Goal: Task Accomplishment & Management: Use online tool/utility

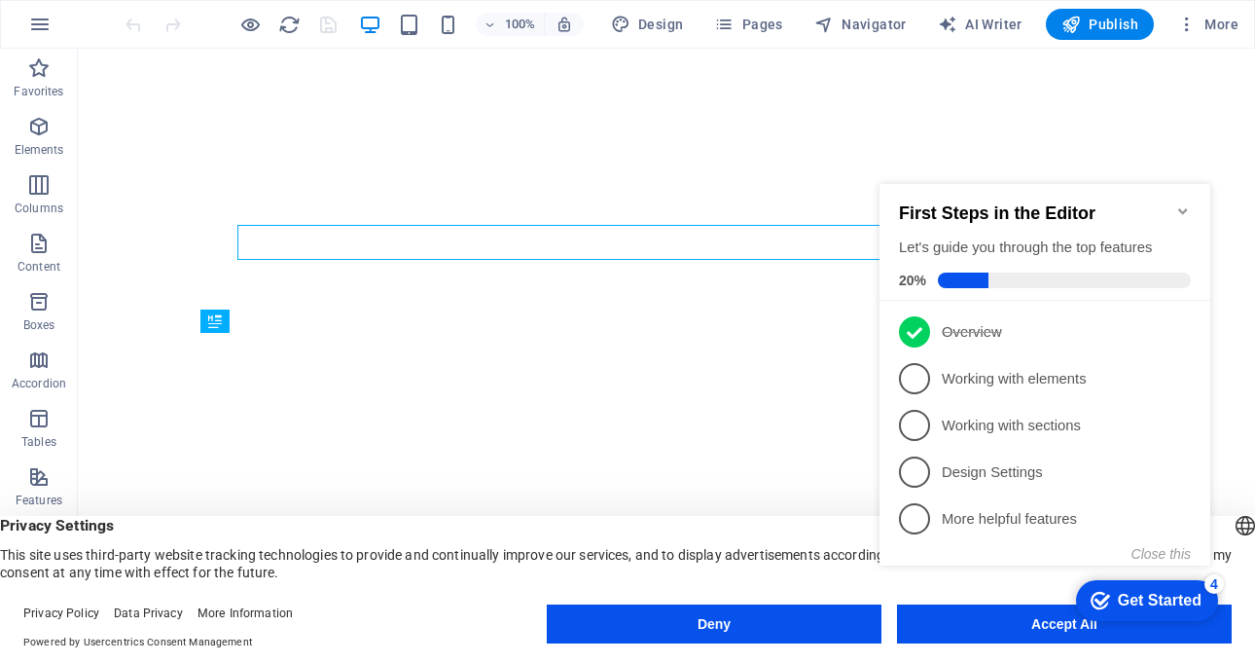
click div "checkmark Get Started 4 First Steps in the Editor Let's guide you through the t…"
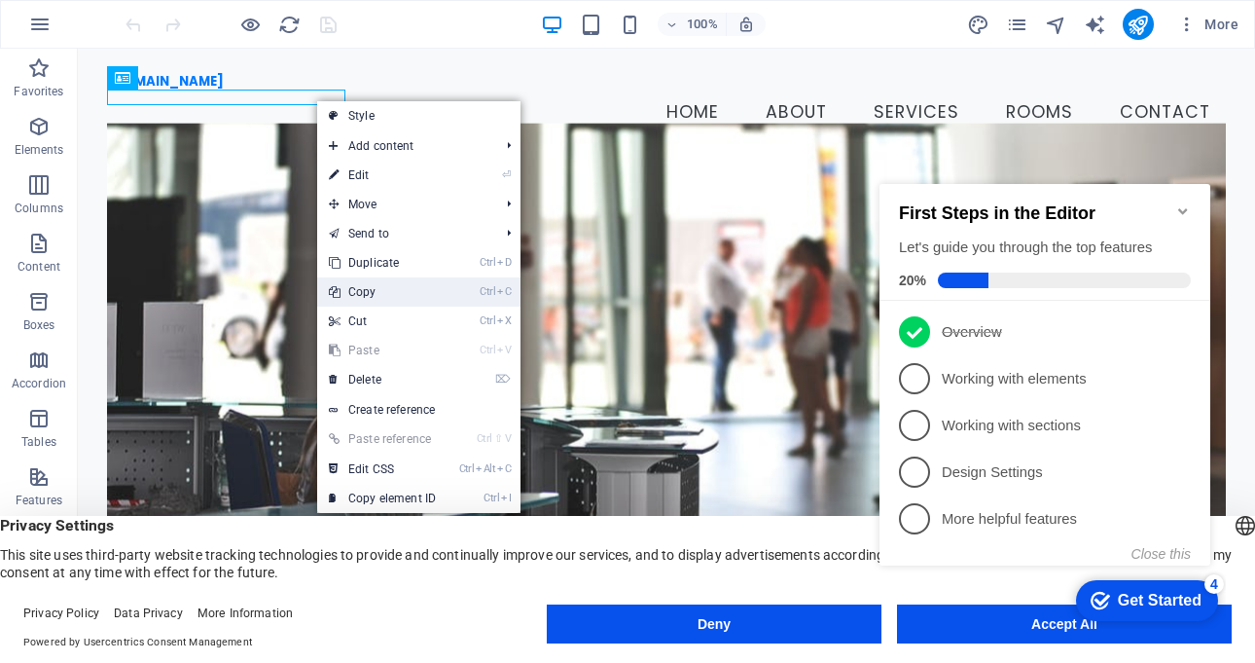
click at [398, 296] on link "Ctrl C Copy" at bounding box center [382, 291] width 130 height 29
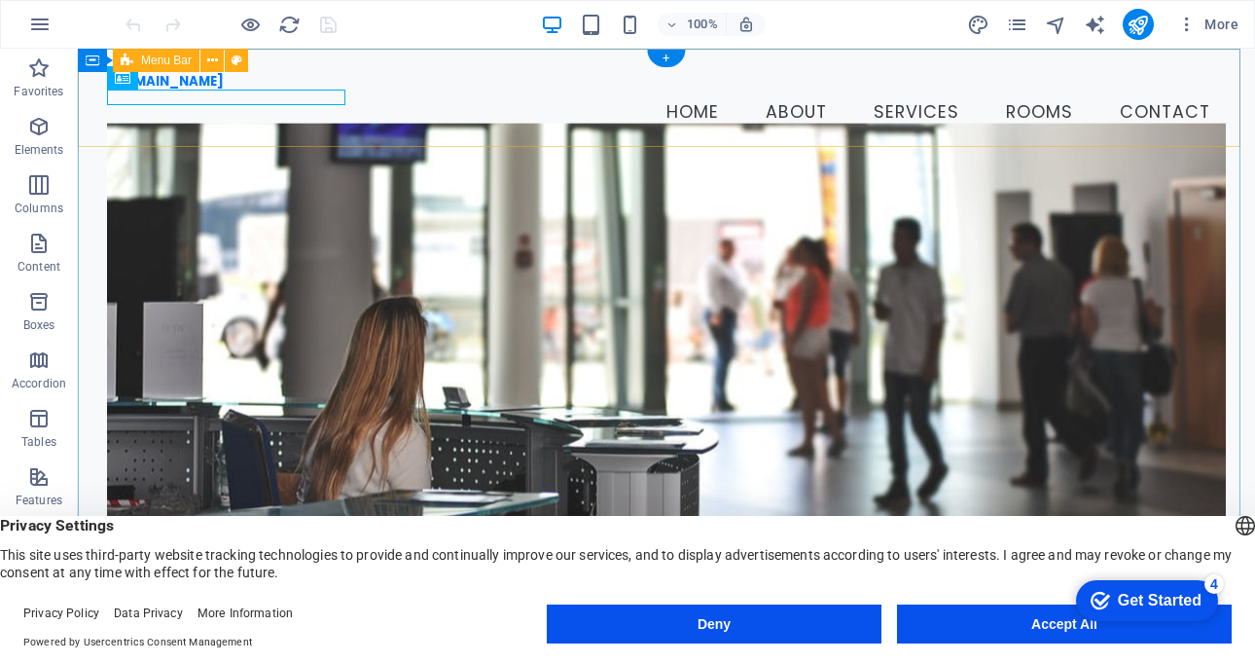
click at [193, 124] on div "[DOMAIN_NAME] Menu Home About Services Rooms Contact" at bounding box center [667, 106] width 1178 height 114
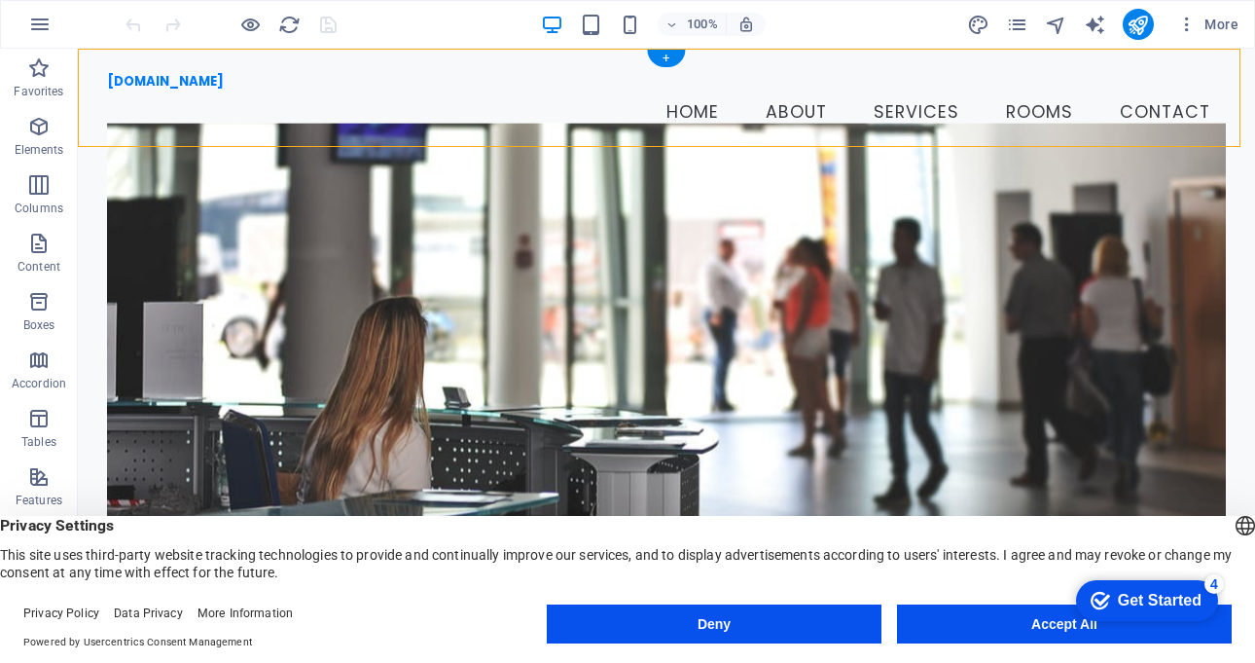
drag, startPoint x: 104, startPoint y: 93, endPoint x: 372, endPoint y: 124, distance: 269.3
click at [372, 124] on div "[DOMAIN_NAME] Menu Home About Services Rooms Contact" at bounding box center [667, 106] width 1178 height 114
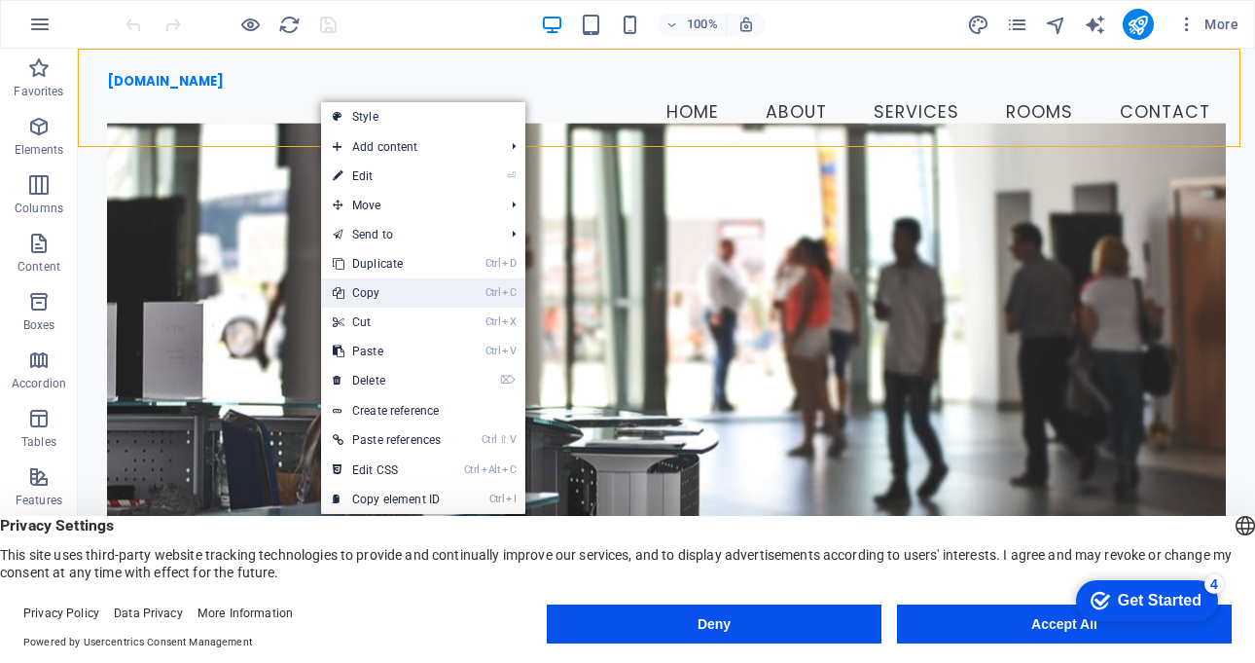
click at [381, 292] on link "Ctrl C Copy" at bounding box center [386, 292] width 131 height 29
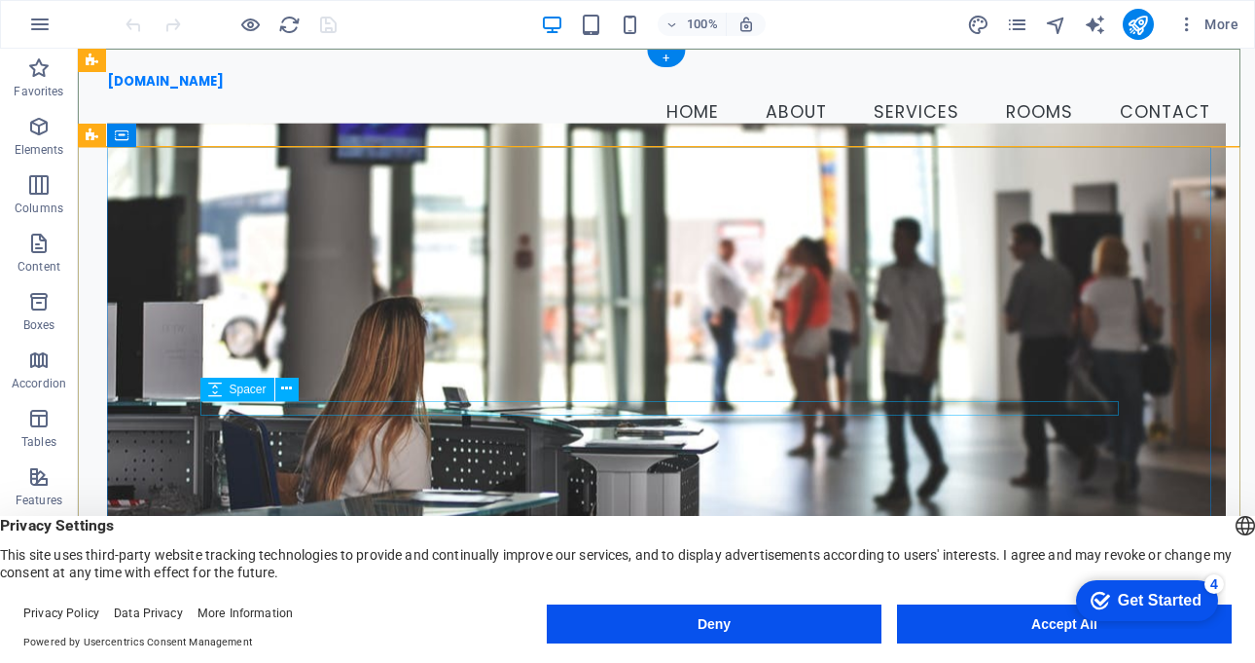
scroll to position [454, 0]
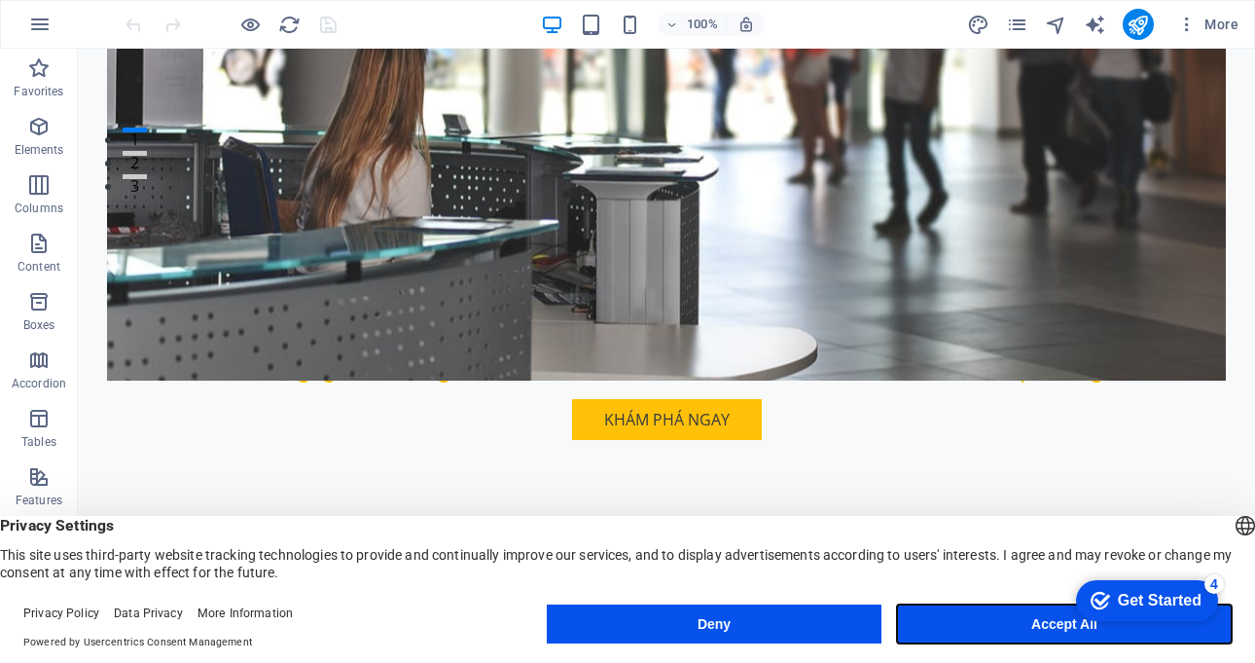
click at [1055, 619] on button "Accept All" at bounding box center [1064, 623] width 335 height 39
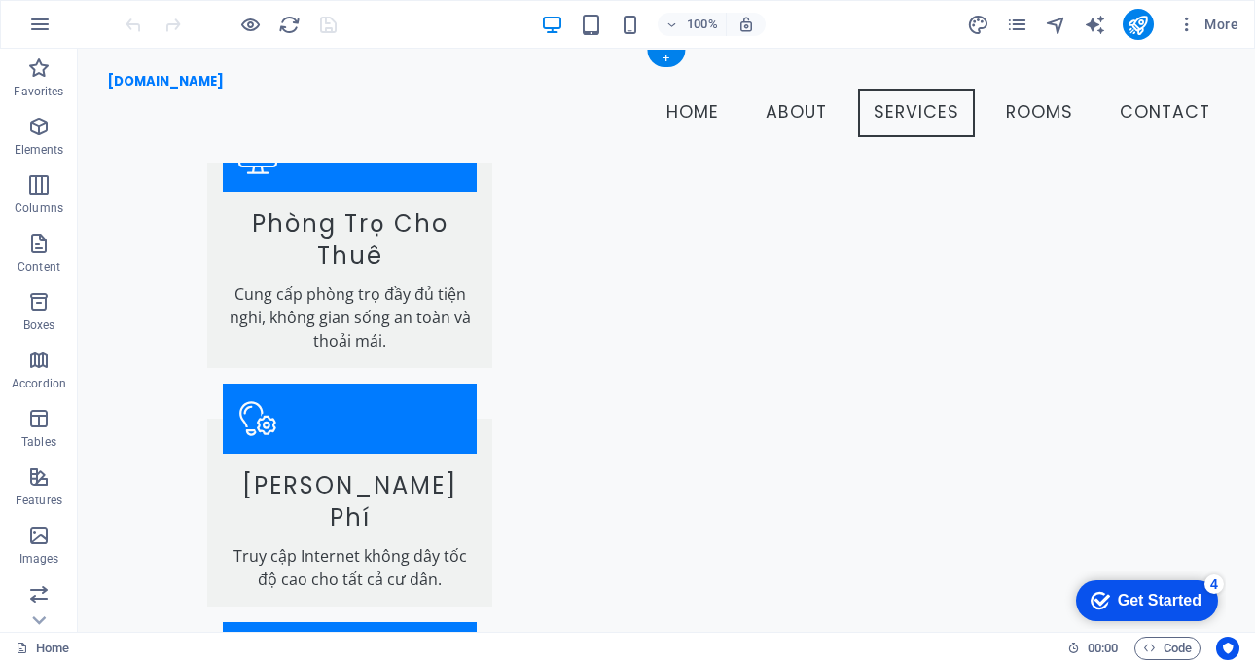
scroll to position [0, 0]
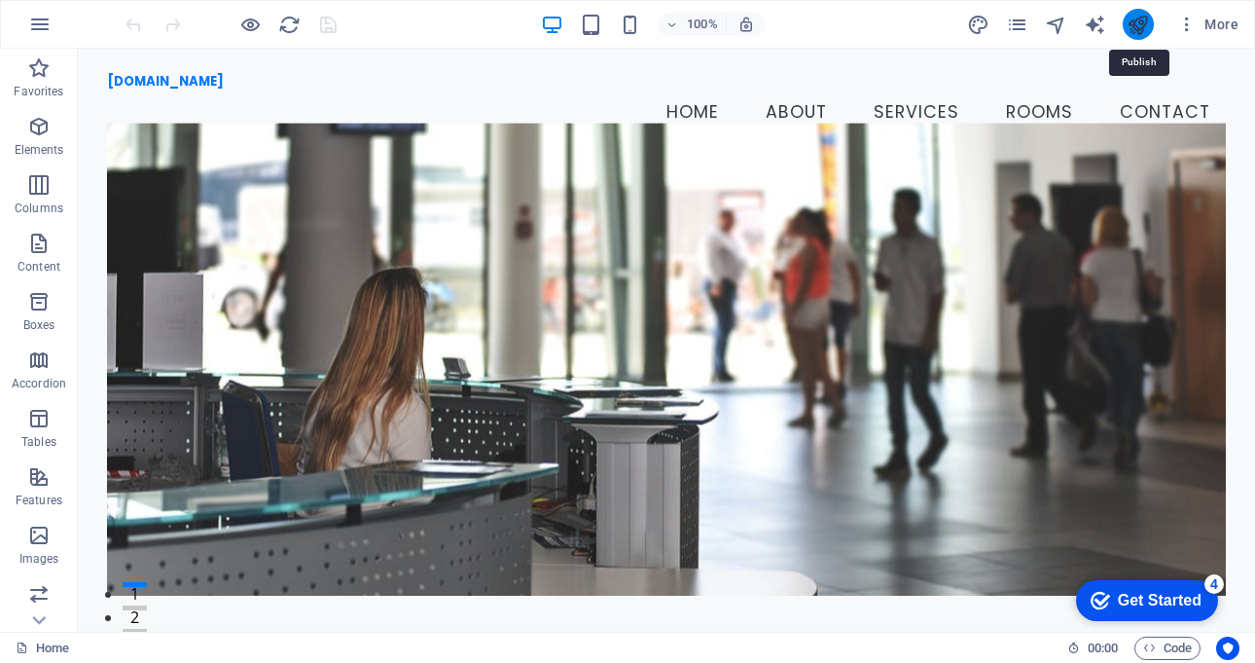
click at [1141, 25] on icon "publish" at bounding box center [1138, 25] width 22 height 22
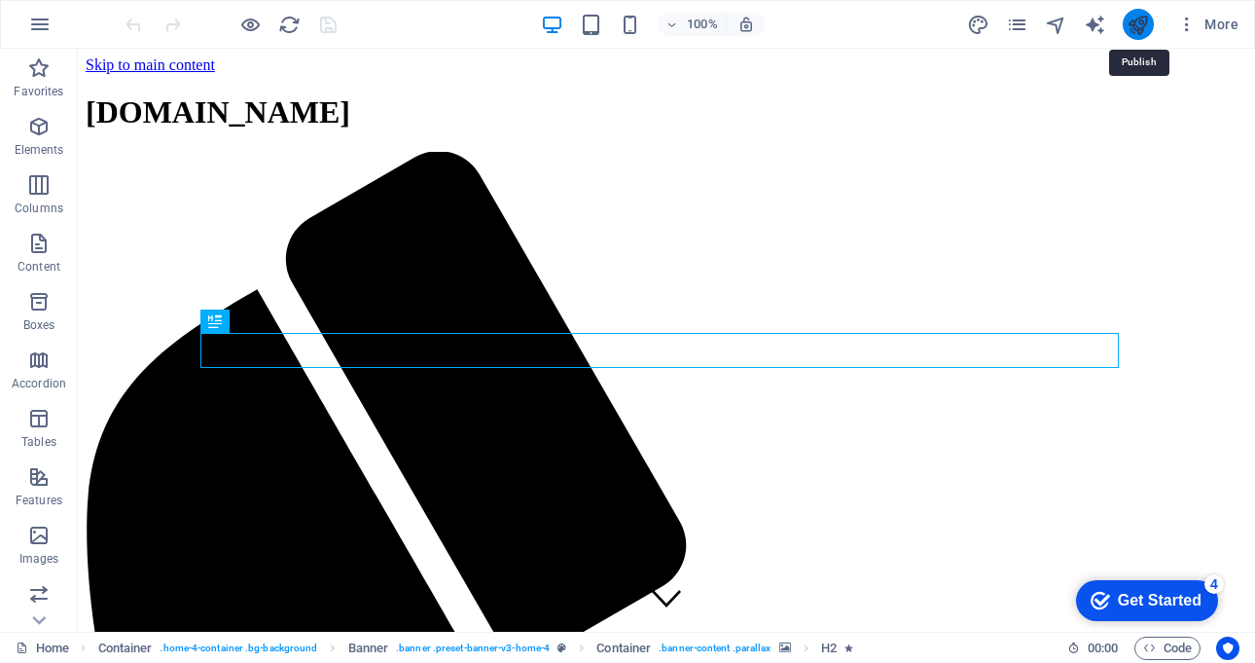
click at [1143, 30] on icon "publish" at bounding box center [1138, 25] width 22 height 22
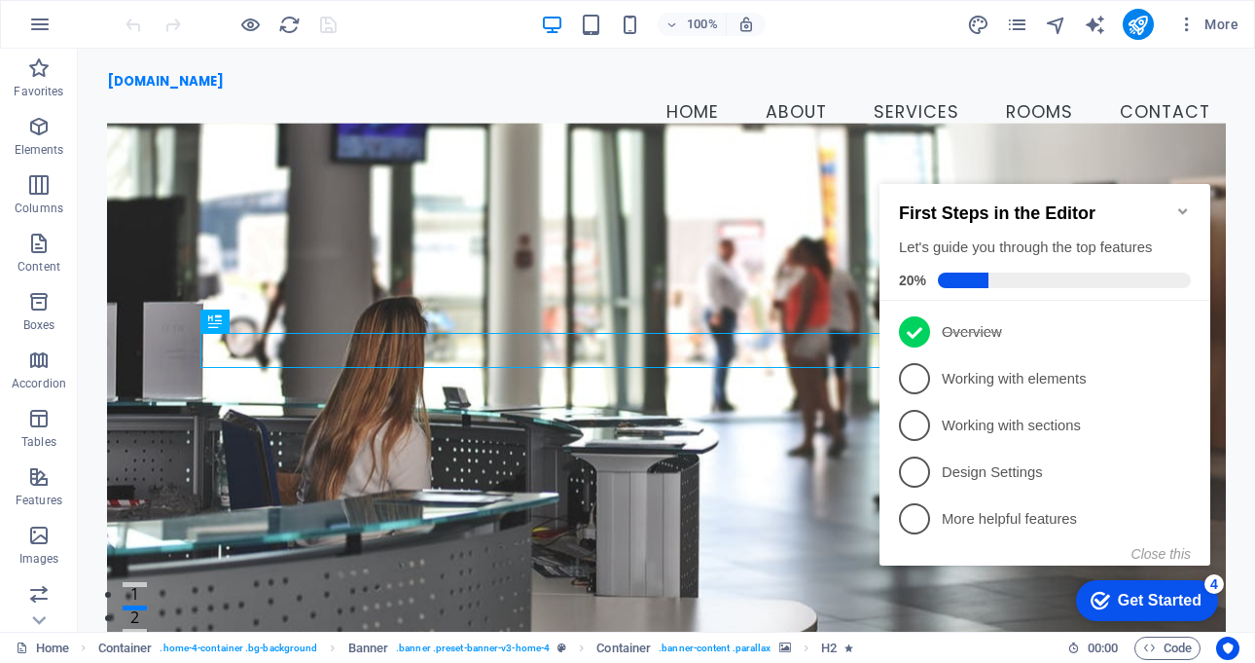
click at [1185, 208] on icon "Minimize checklist" at bounding box center [1183, 211] width 9 height 6
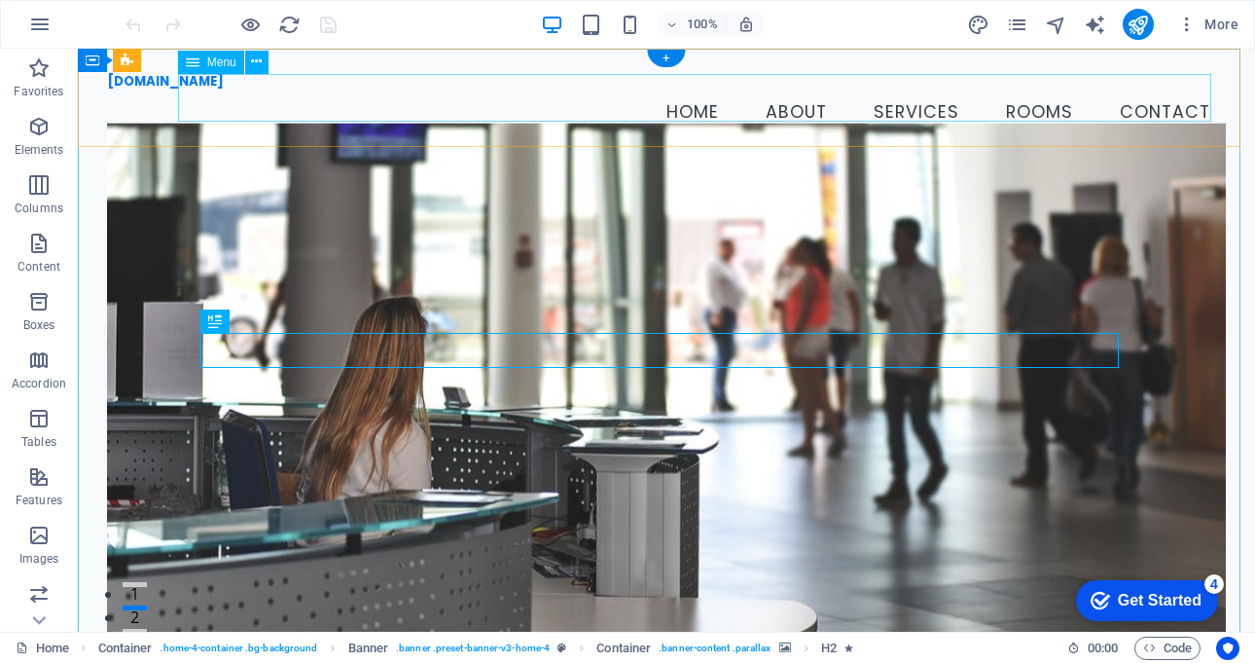
click at [796, 94] on nav "Home About Services Rooms Contact" at bounding box center [666, 113] width 1119 height 49
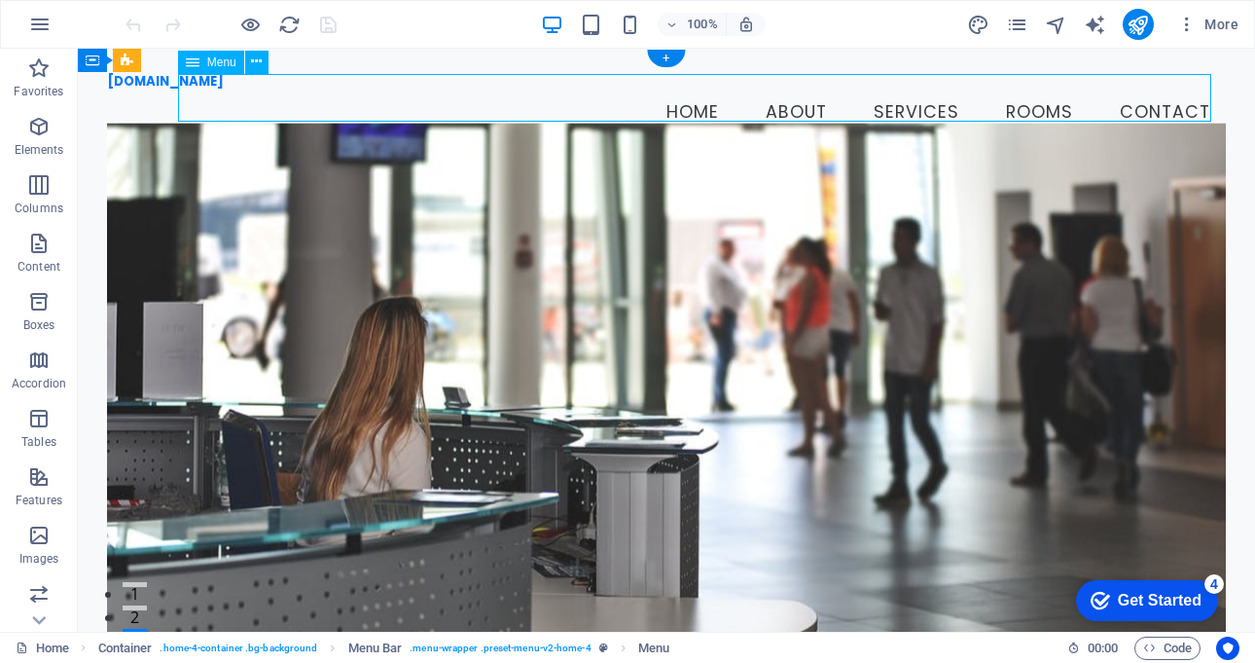
click at [910, 107] on nav "Home About Services Rooms Contact" at bounding box center [666, 113] width 1119 height 49
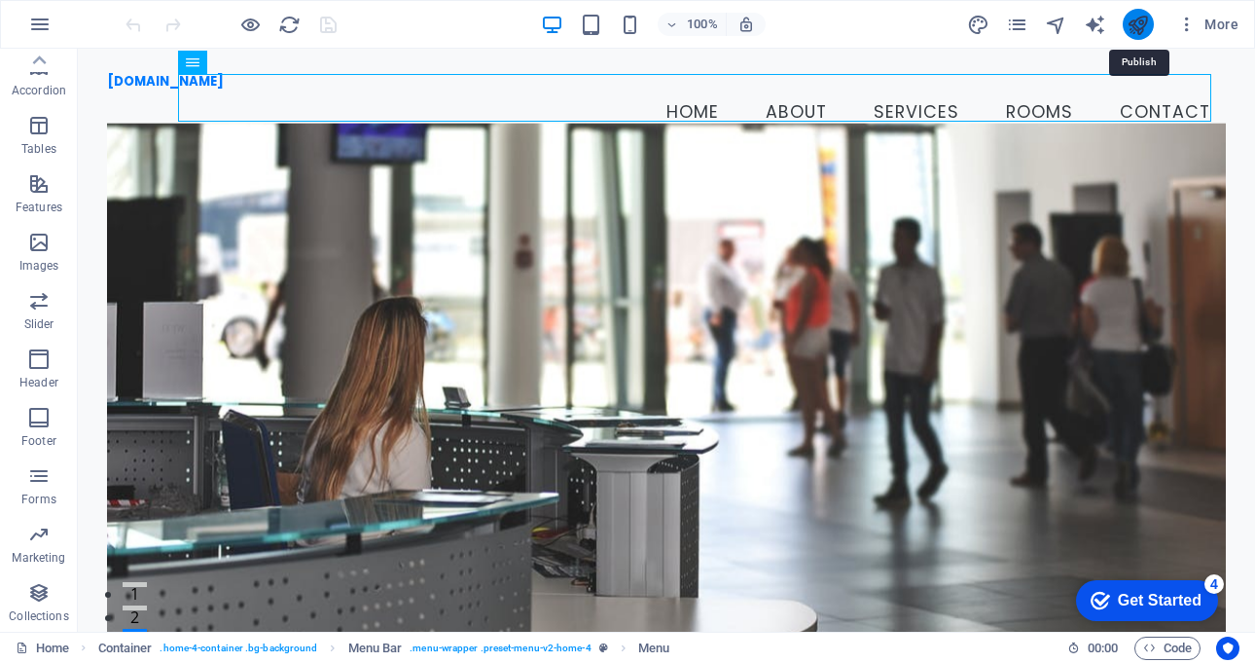
click at [1130, 20] on icon "publish" at bounding box center [1138, 25] width 22 height 22
